Goal: Task Accomplishment & Management: Use online tool/utility

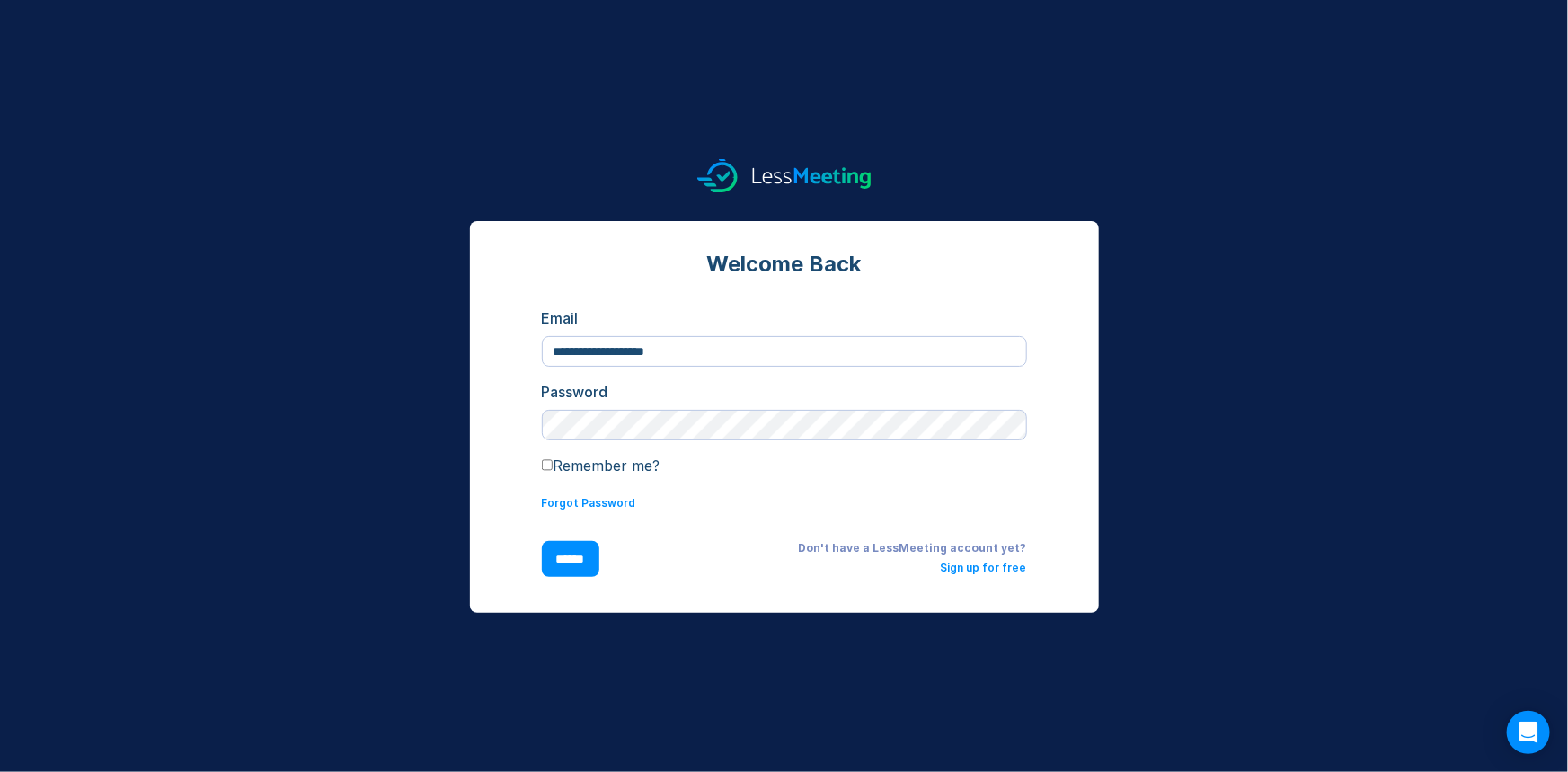
type input "**********"
click at [541, 541] on input "******" at bounding box center [570, 559] width 57 height 36
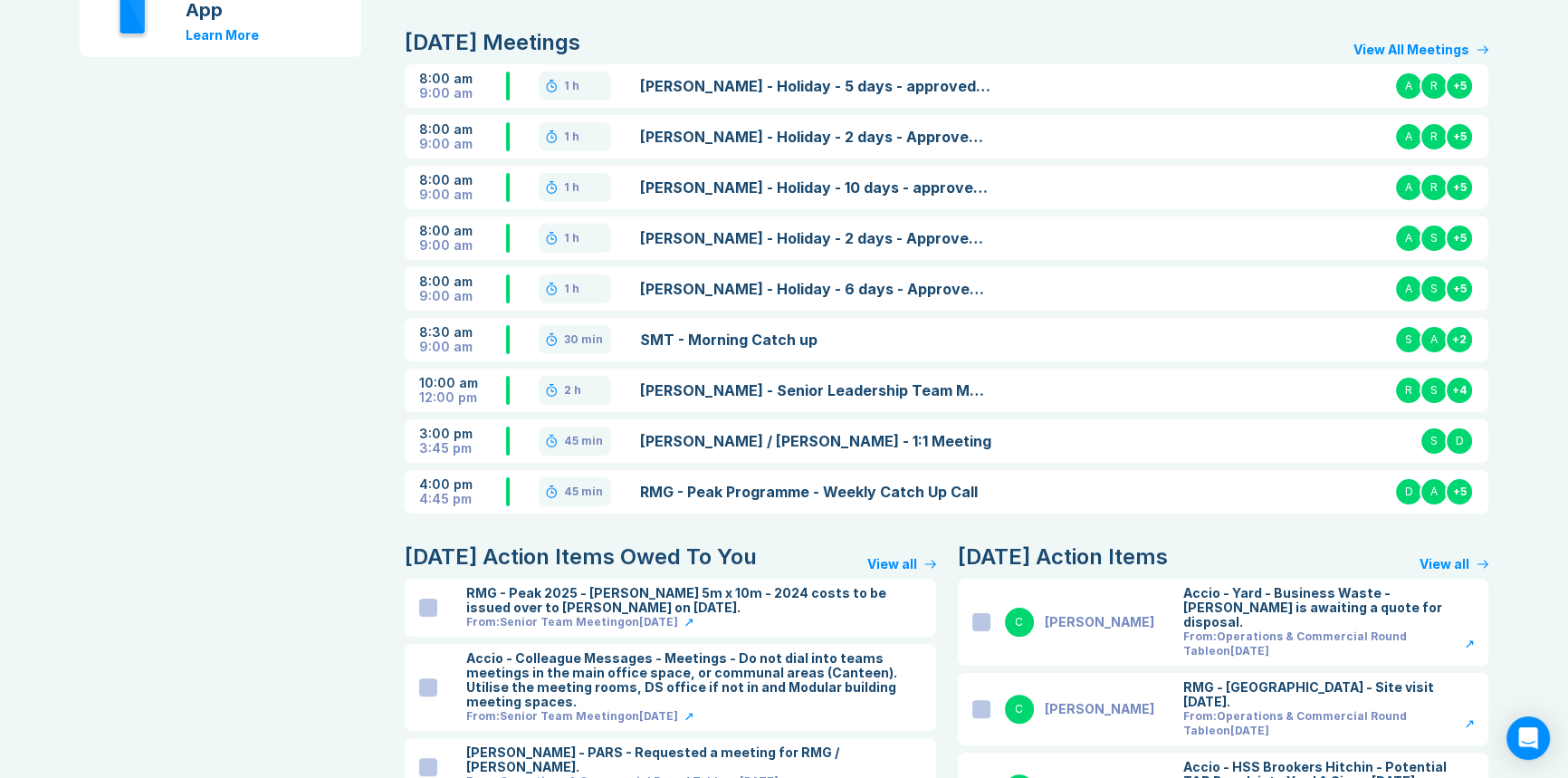
scroll to position [405, 0]
click at [717, 398] on link "Accio - Senior Leadership Team Meeting" at bounding box center [815, 389] width 351 height 22
